Goal: Task Accomplishment & Management: Complete application form

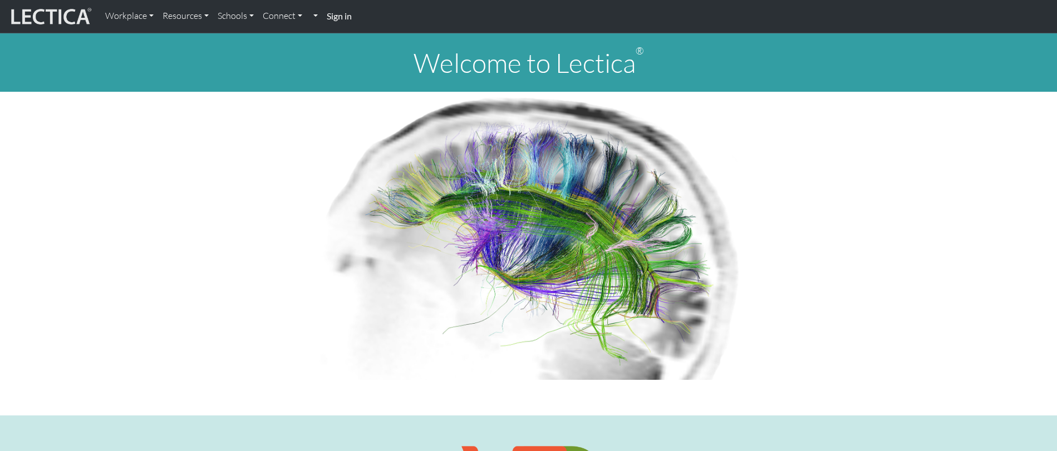
click at [342, 18] on strong "Sign in" at bounding box center [339, 16] width 25 height 11
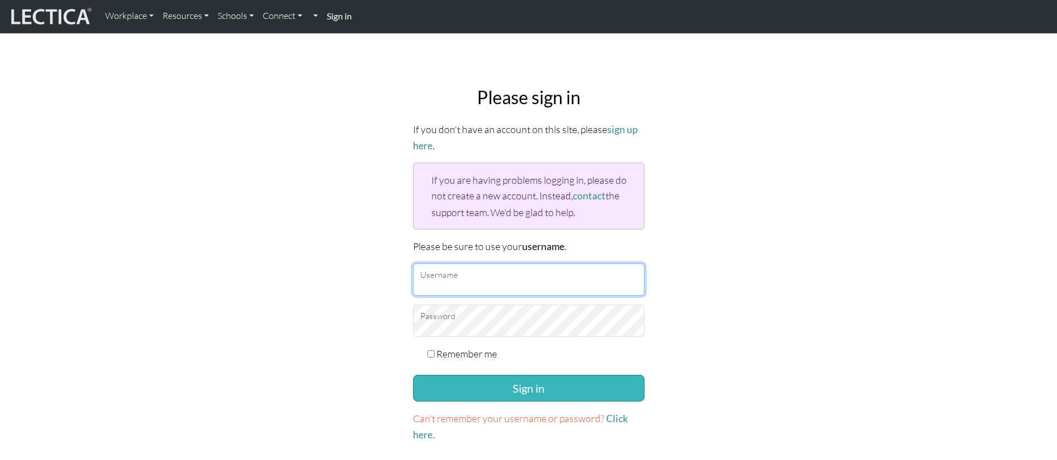
type input "srirambala@google.com"
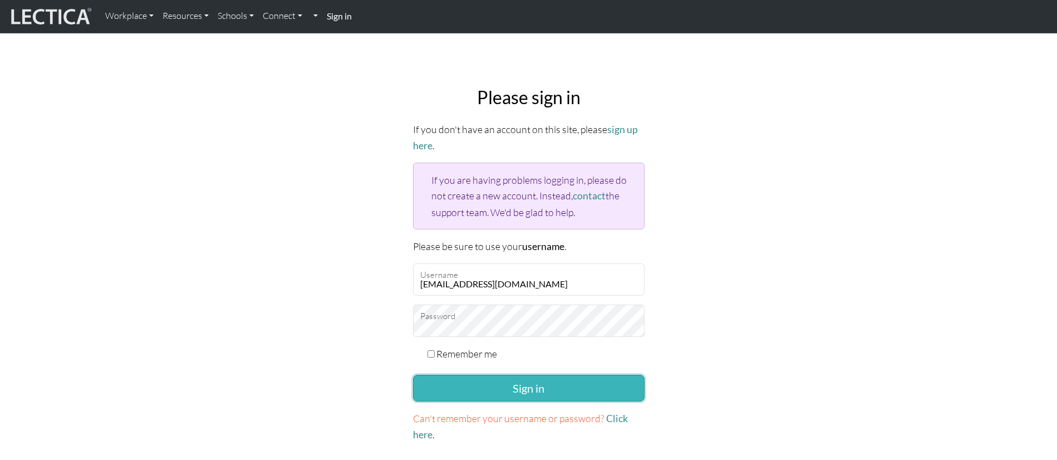
click at [551, 395] on button "Sign in" at bounding box center [529, 388] width 232 height 27
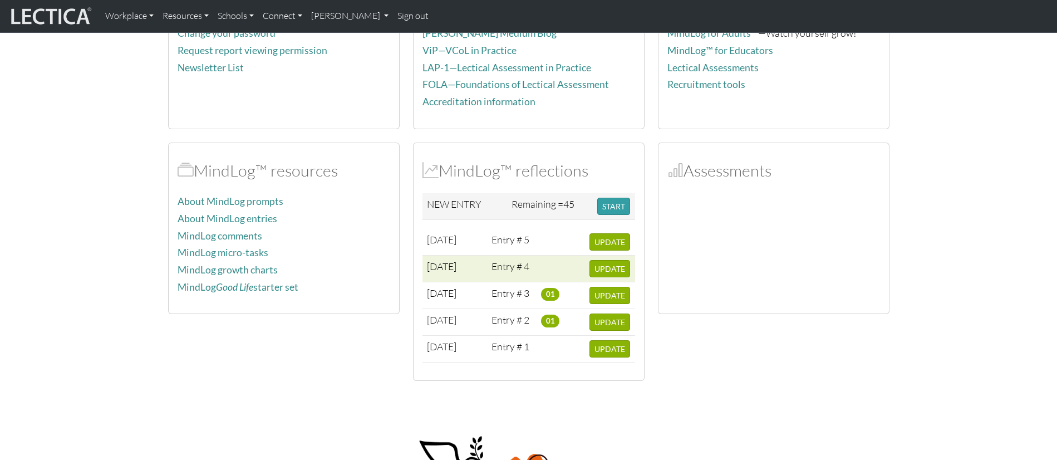
scroll to position [160, 0]
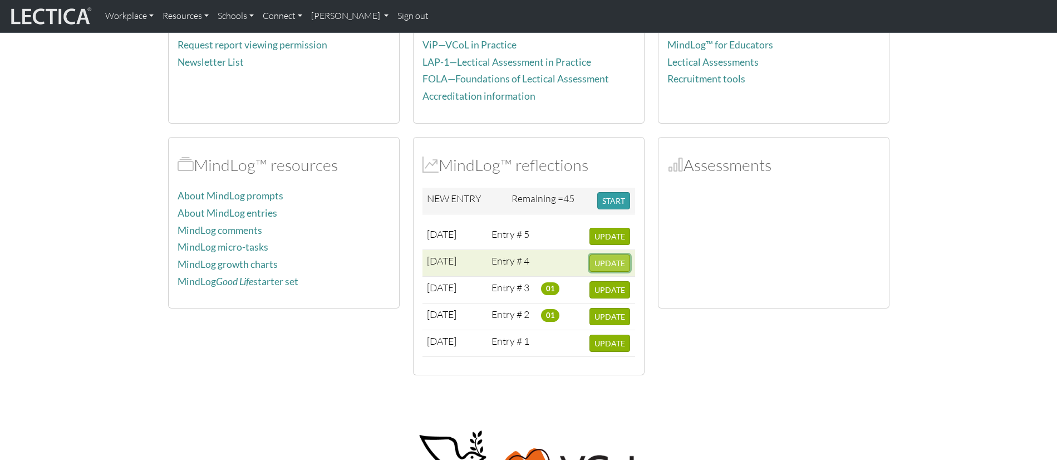
click at [605, 260] on span "UPDATE" at bounding box center [609, 262] width 31 height 9
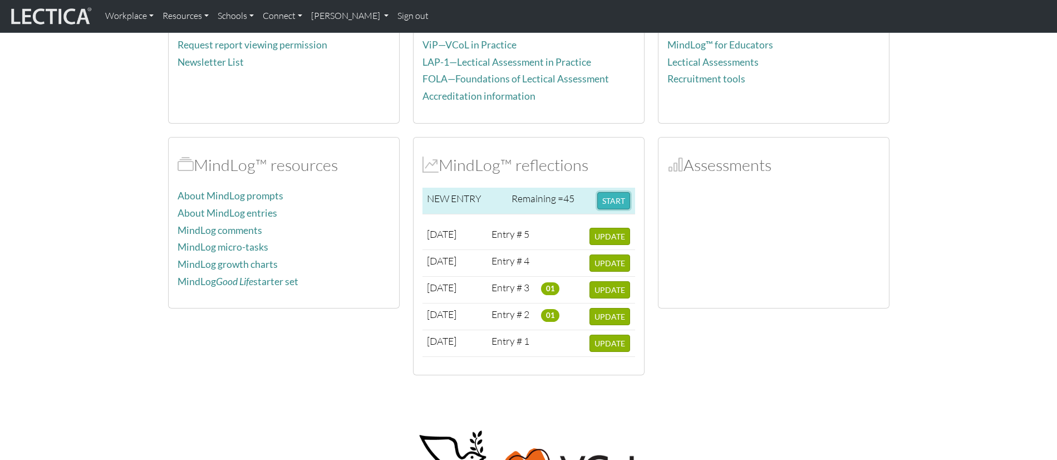
click at [612, 201] on button "START" at bounding box center [613, 200] width 33 height 17
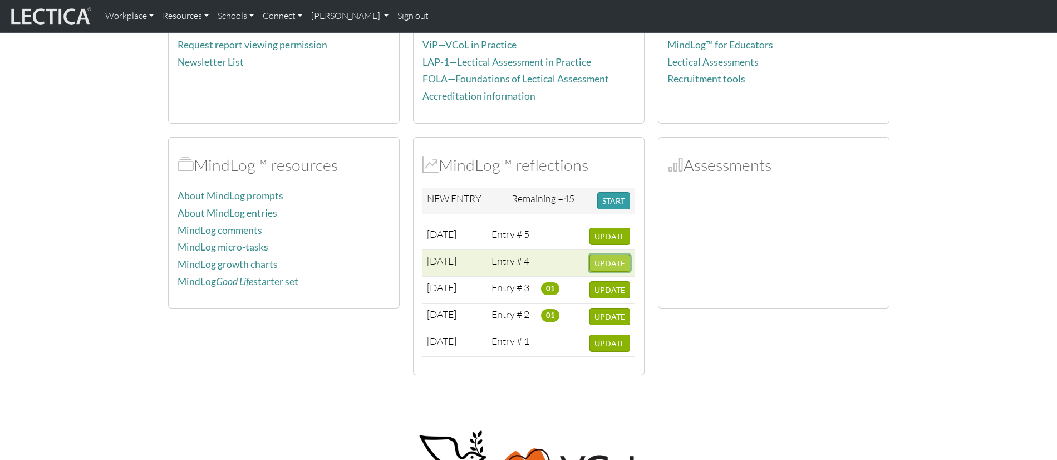
click at [601, 265] on span "UPDATE" at bounding box center [609, 262] width 31 height 9
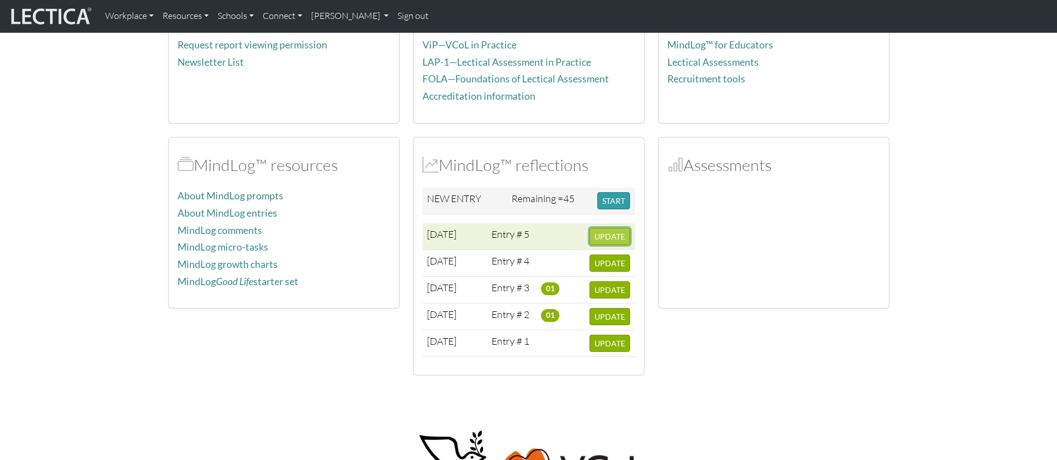
click at [621, 234] on span "UPDATE" at bounding box center [609, 236] width 31 height 9
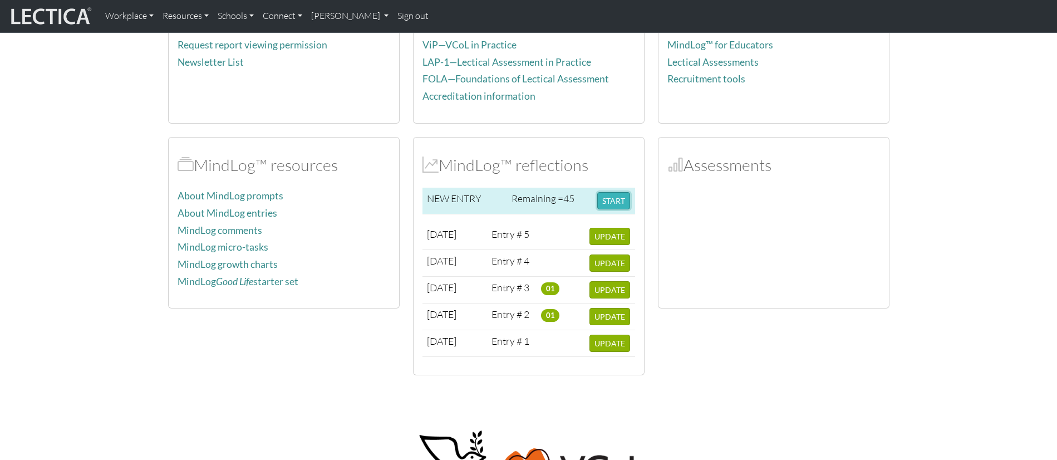
click at [617, 196] on button "START" at bounding box center [613, 200] width 33 height 17
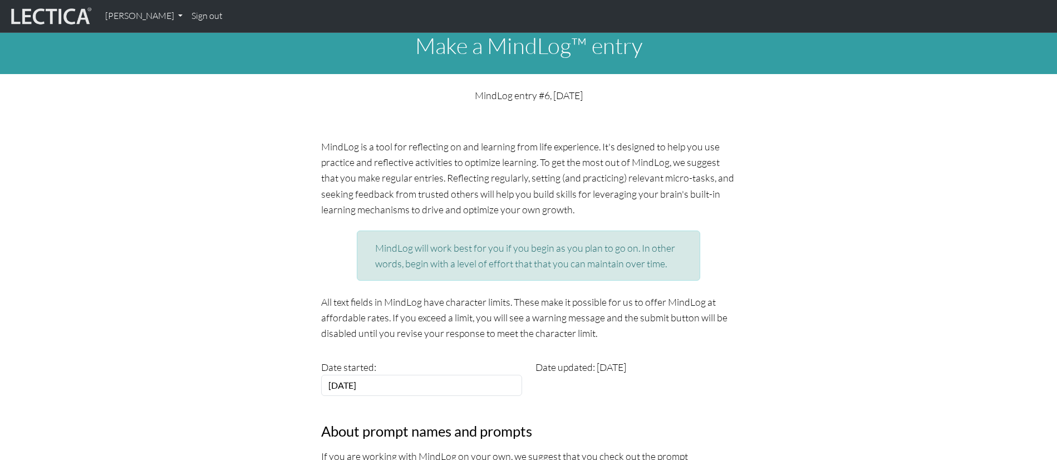
scroll to position [294, 0]
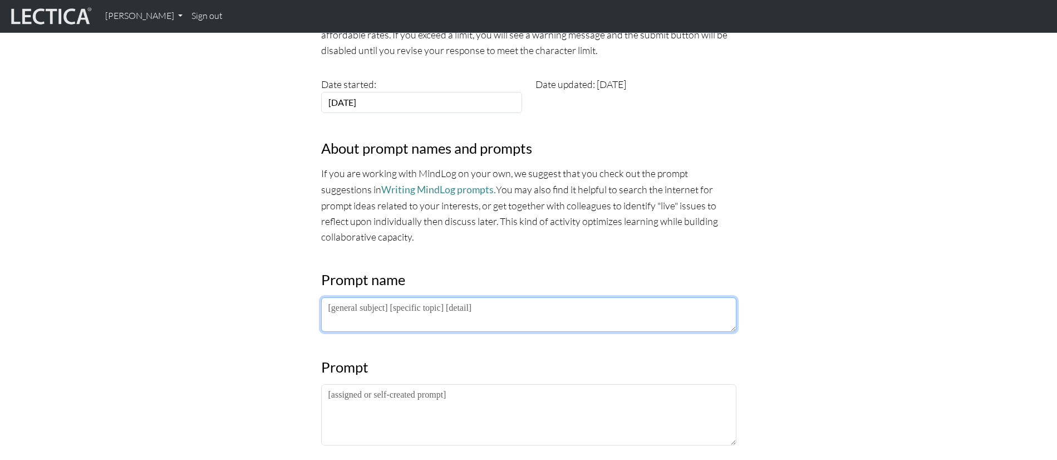
click at [366, 304] on textarea at bounding box center [528, 314] width 415 height 35
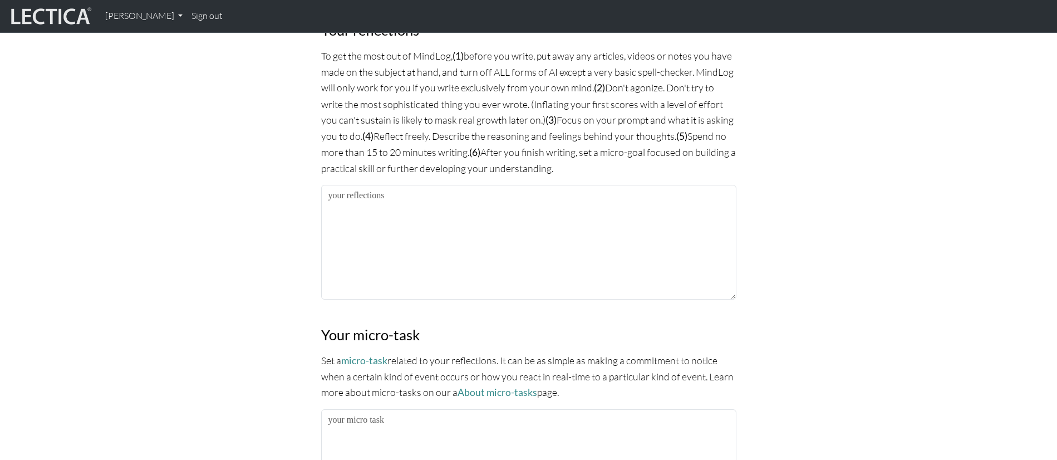
scroll to position [792, 0]
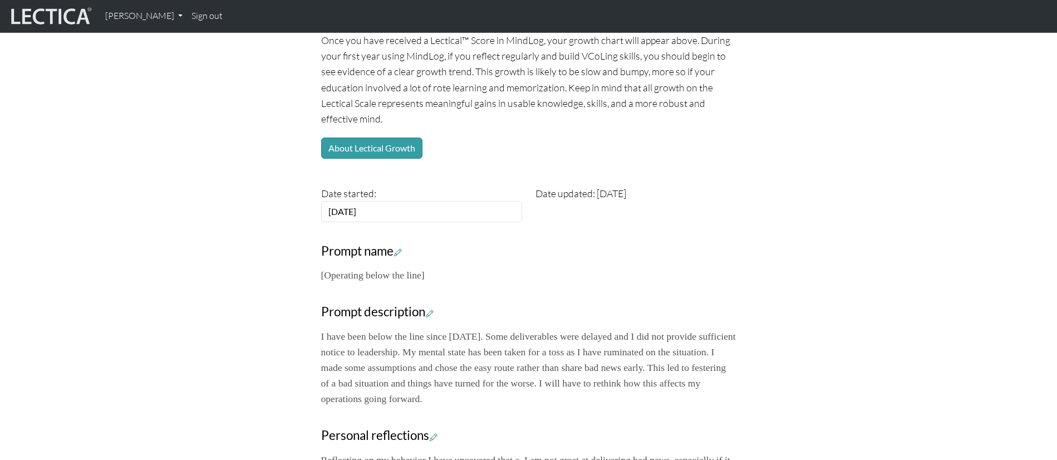
scroll to position [165, 0]
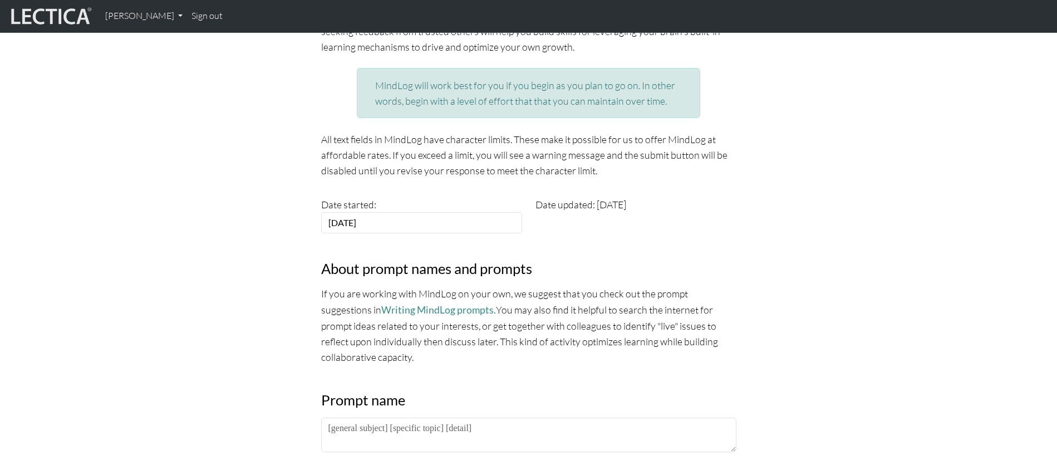
scroll to position [253, 0]
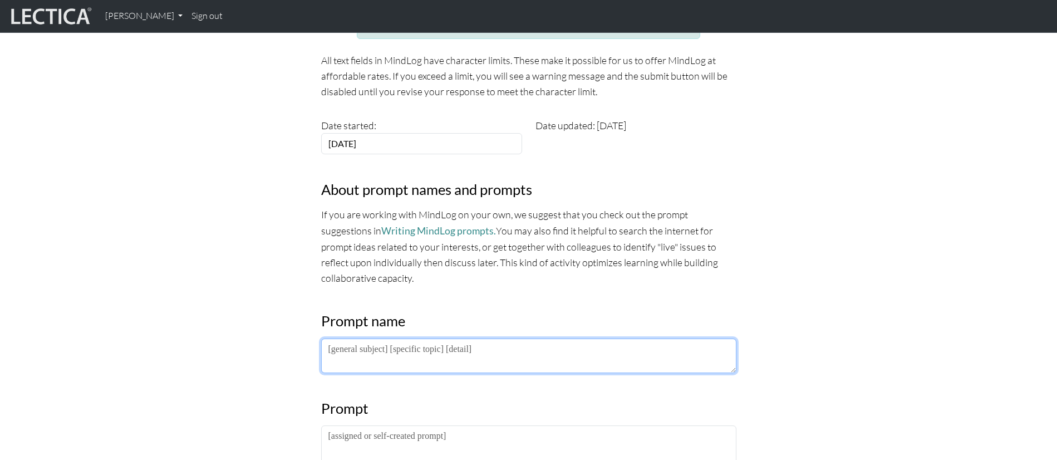
click at [405, 356] on textarea at bounding box center [528, 355] width 415 height 35
type textarea "[Rumination and self-sabotage]"
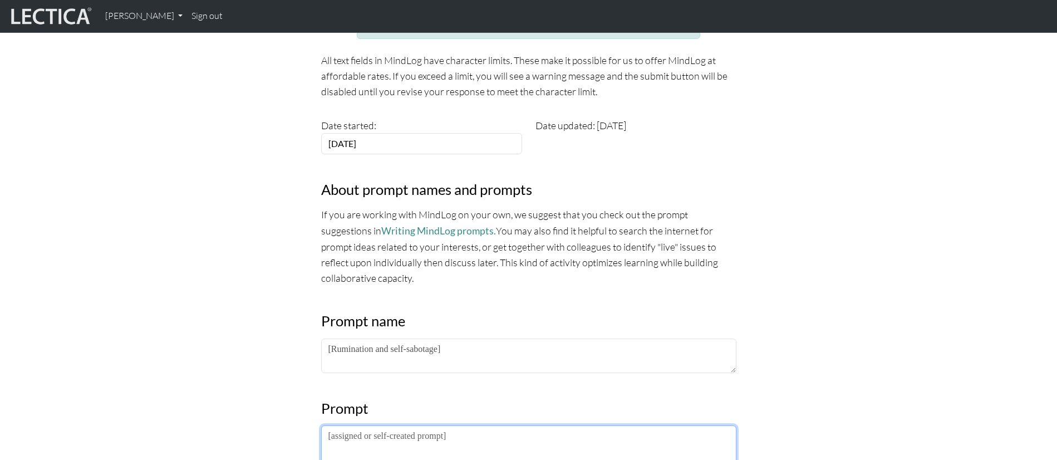
click at [391, 448] on textarea at bounding box center [528, 455] width 415 height 61
drag, startPoint x: 566, startPoint y: 440, endPoint x: 485, endPoint y: 431, distance: 81.1
click at [485, 431] on textarea "Continuing from [DATE] mindlog, I have realized that a" at bounding box center [528, 455] width 415 height 61
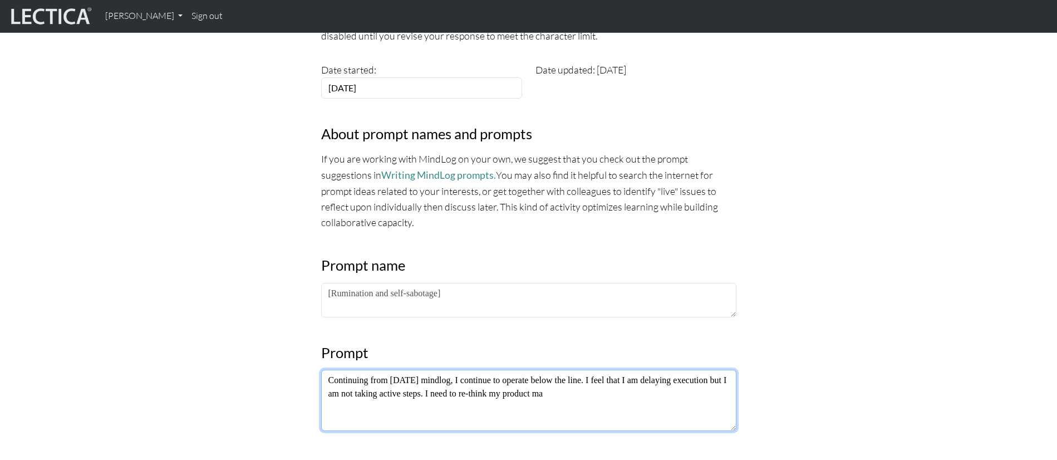
scroll to position [446, 0]
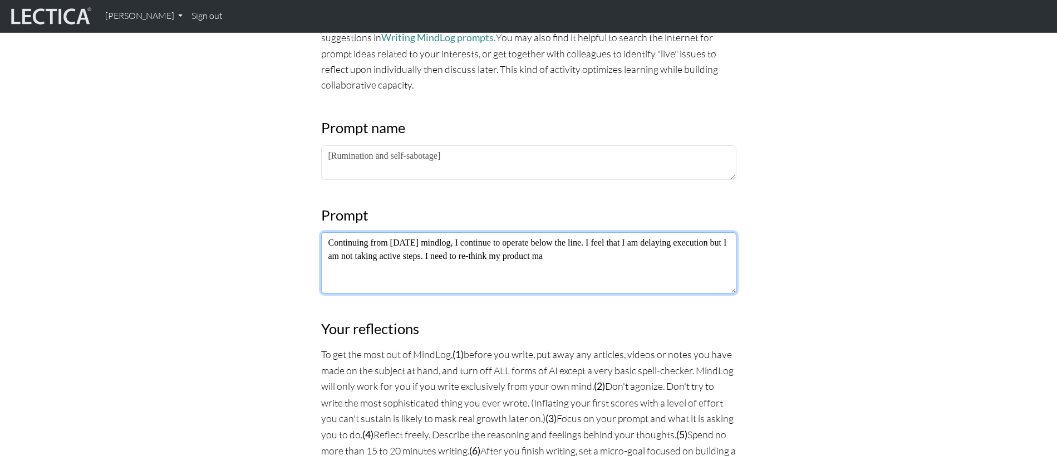
click at [577, 242] on textarea "Continuing from [DATE] mindlog, I continue to operate below the line. I feel th…" at bounding box center [528, 262] width 415 height 61
click at [577, 243] on textarea "Continuing from [DATE] mindlog, I continue to operate below the line. I feel th…" at bounding box center [528, 262] width 415 height 61
click at [577, 242] on textarea "Continuing from [DATE] mindlog, I continue to operate below the line. I feel th…" at bounding box center [528, 262] width 415 height 61
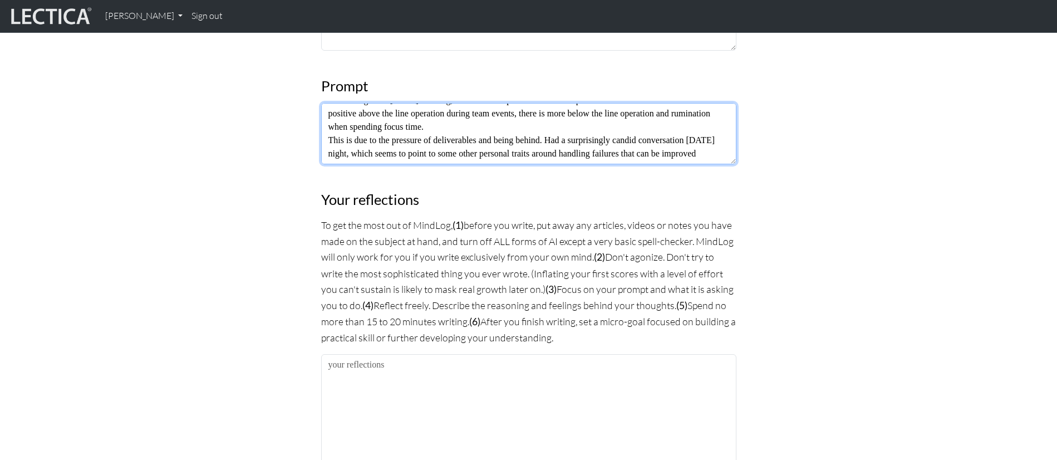
scroll to position [578, 0]
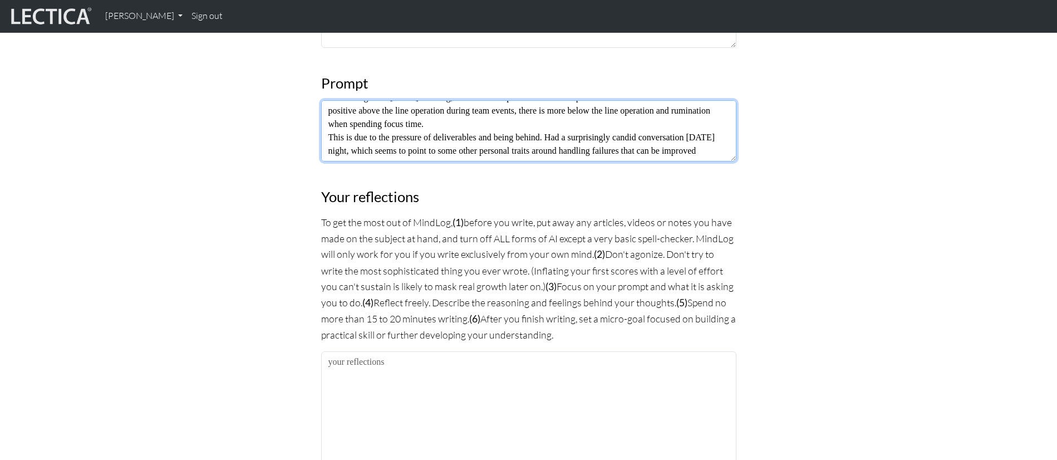
type textarea "Continuing from [DATE] mindlog, I continue to operate with a wave pattern aroun…"
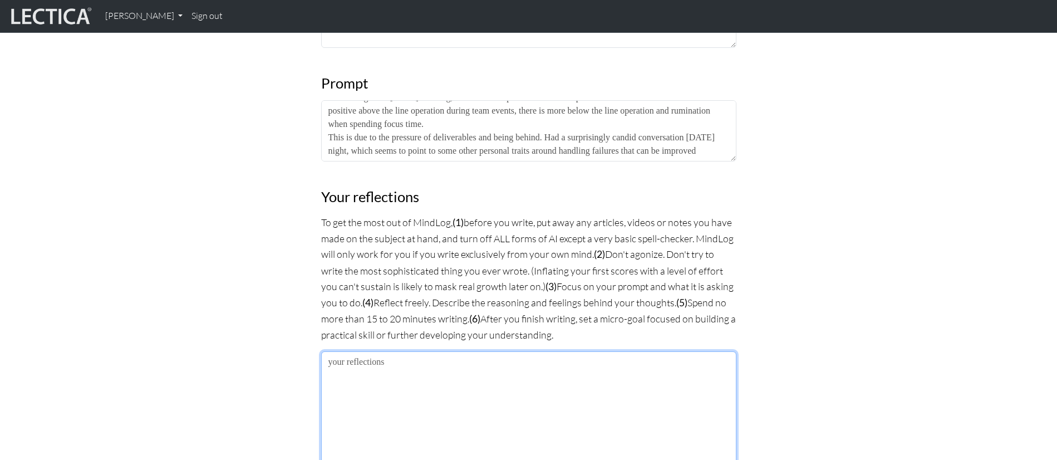
click at [447, 363] on textarea at bounding box center [528, 408] width 415 height 115
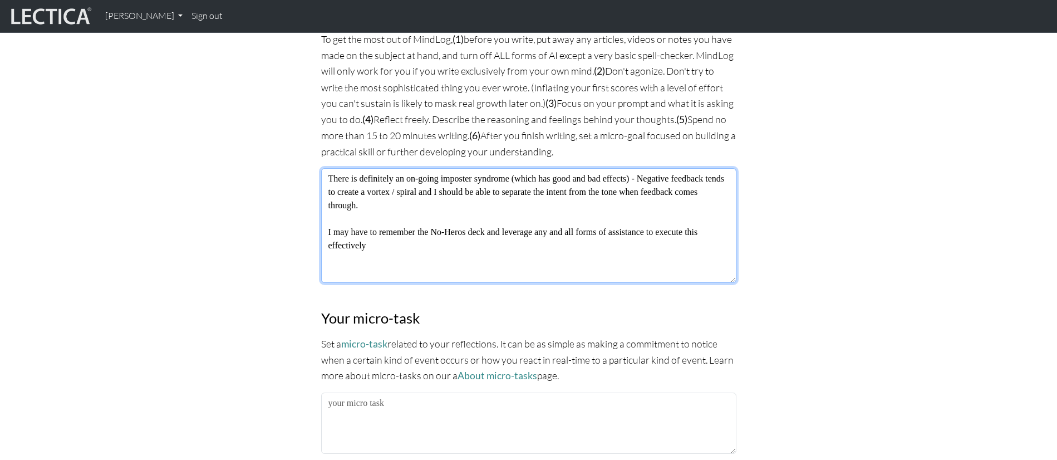
scroll to position [927, 0]
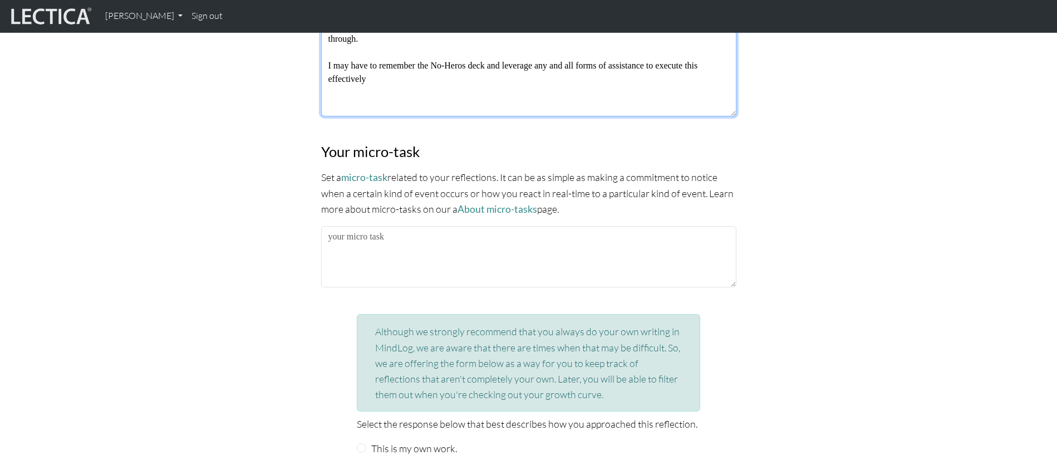
type textarea "There is definitely an on-going imposter syndrome (which has good and bad effec…"
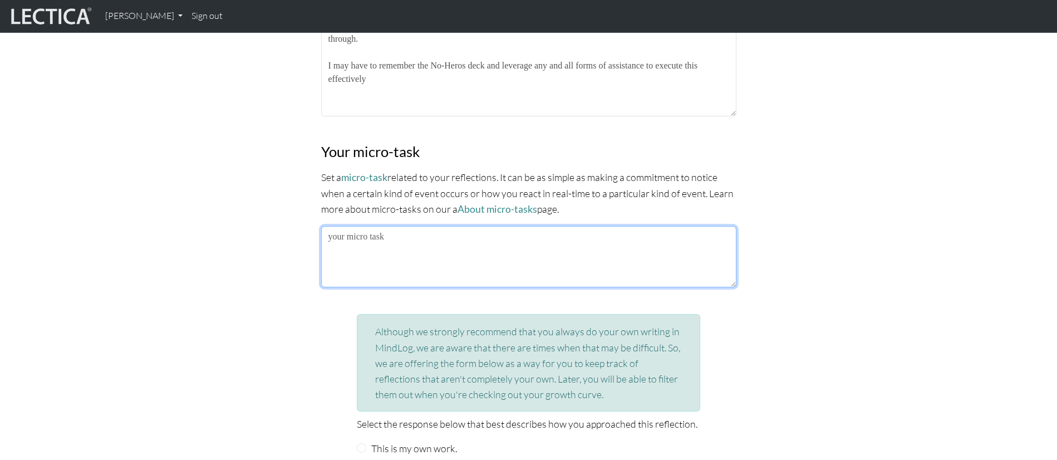
click at [443, 237] on textarea at bounding box center [528, 256] width 415 height 61
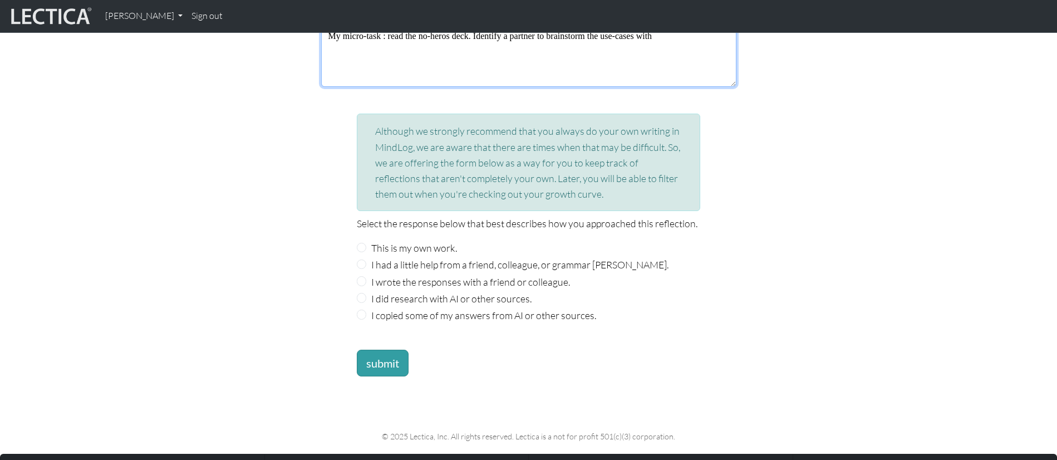
scroll to position [1148, 0]
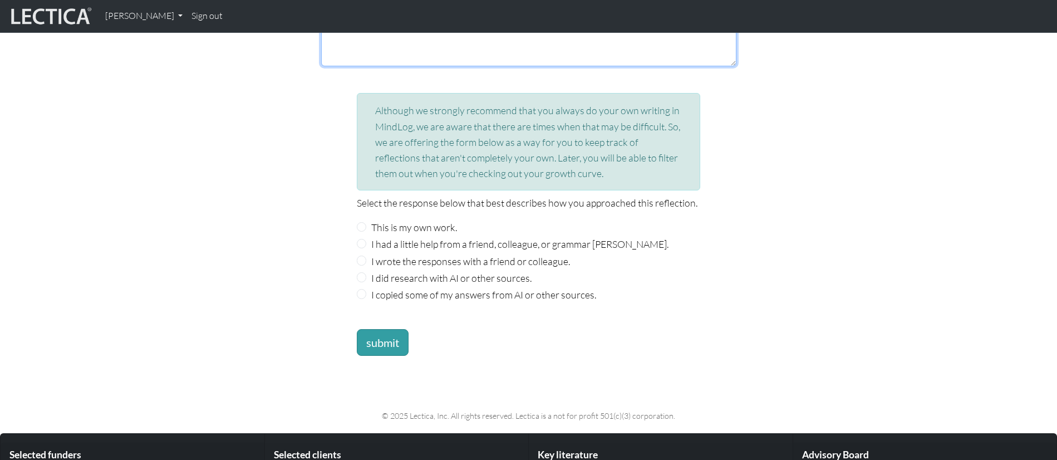
type textarea "My micro-task : read the no-heros deck. Identify a partner to brainstorm the us…"
click at [413, 222] on label "This is my own work." at bounding box center [414, 227] width 86 height 16
click at [367, 222] on input "This is my own work." at bounding box center [362, 227] width 10 height 10
radio input "true"
click at [389, 329] on button "submit" at bounding box center [383, 342] width 52 height 27
